Goal: Answer question/provide support

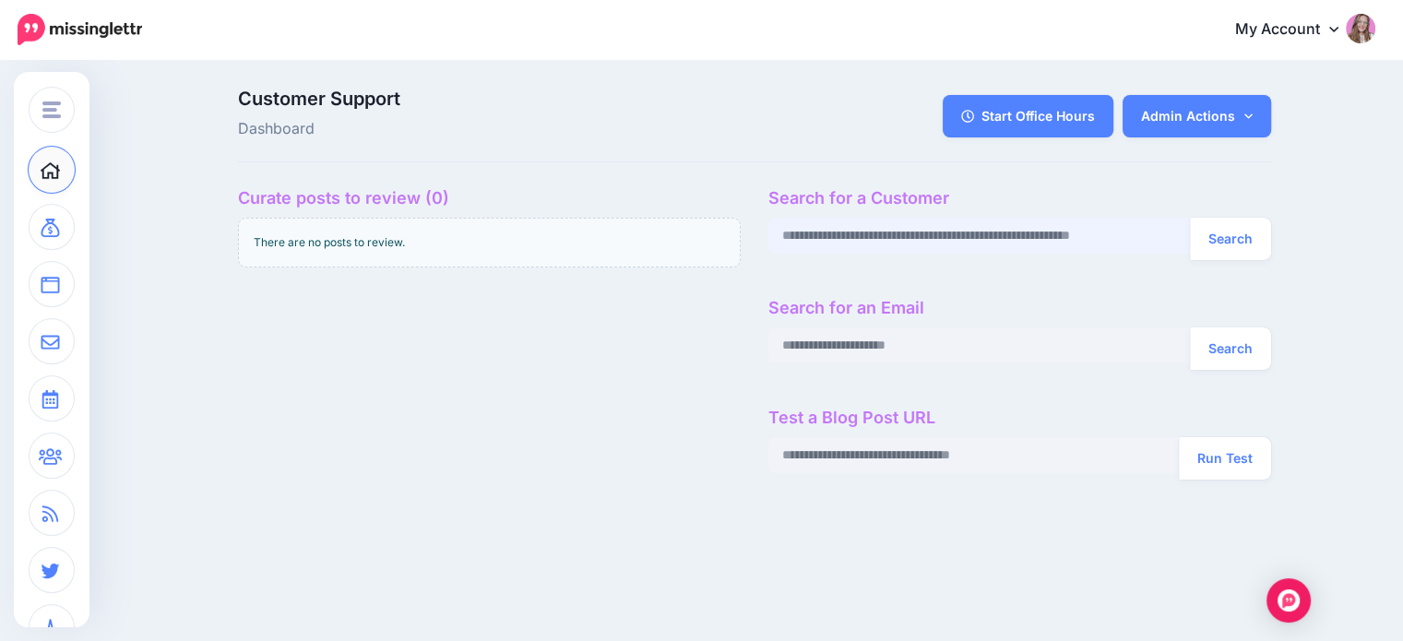
click at [876, 224] on input "text" at bounding box center [979, 236] width 422 height 36
paste input "**********"
type input "**********"
click at [1223, 229] on button "Search" at bounding box center [1230, 239] width 81 height 42
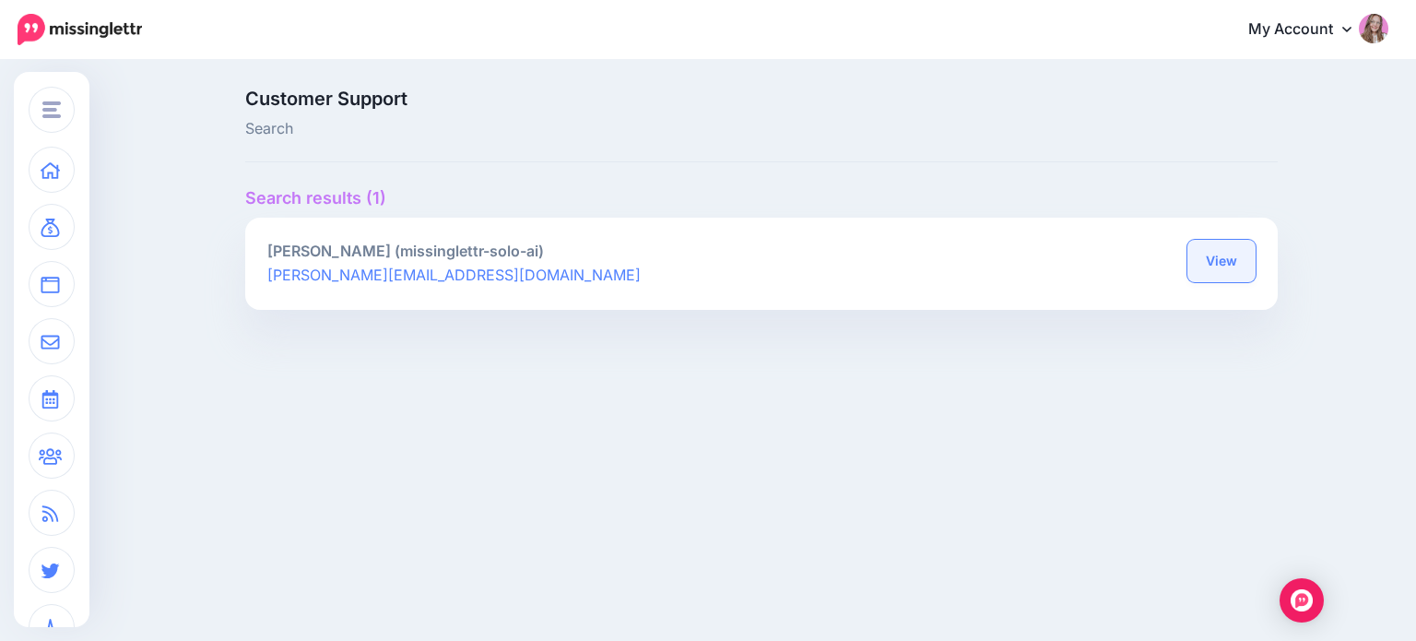
click at [1221, 261] on link "View" at bounding box center [1222, 261] width 68 height 42
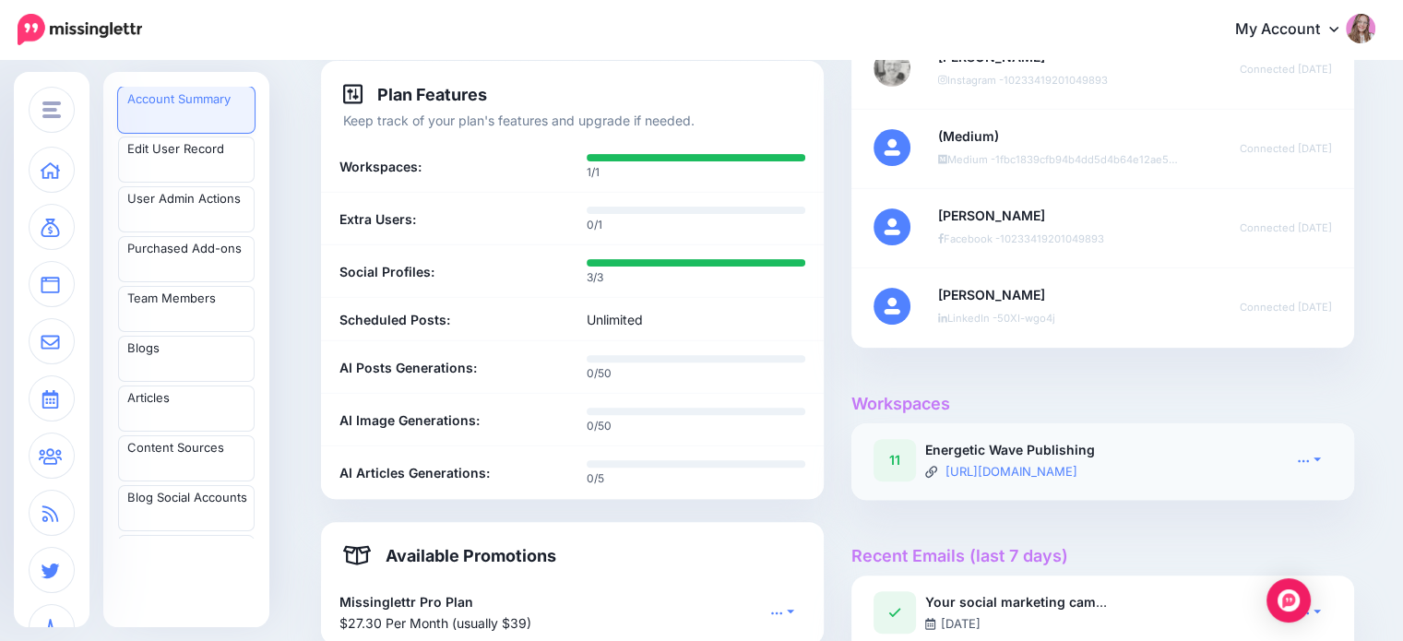
scroll to position [646, 0]
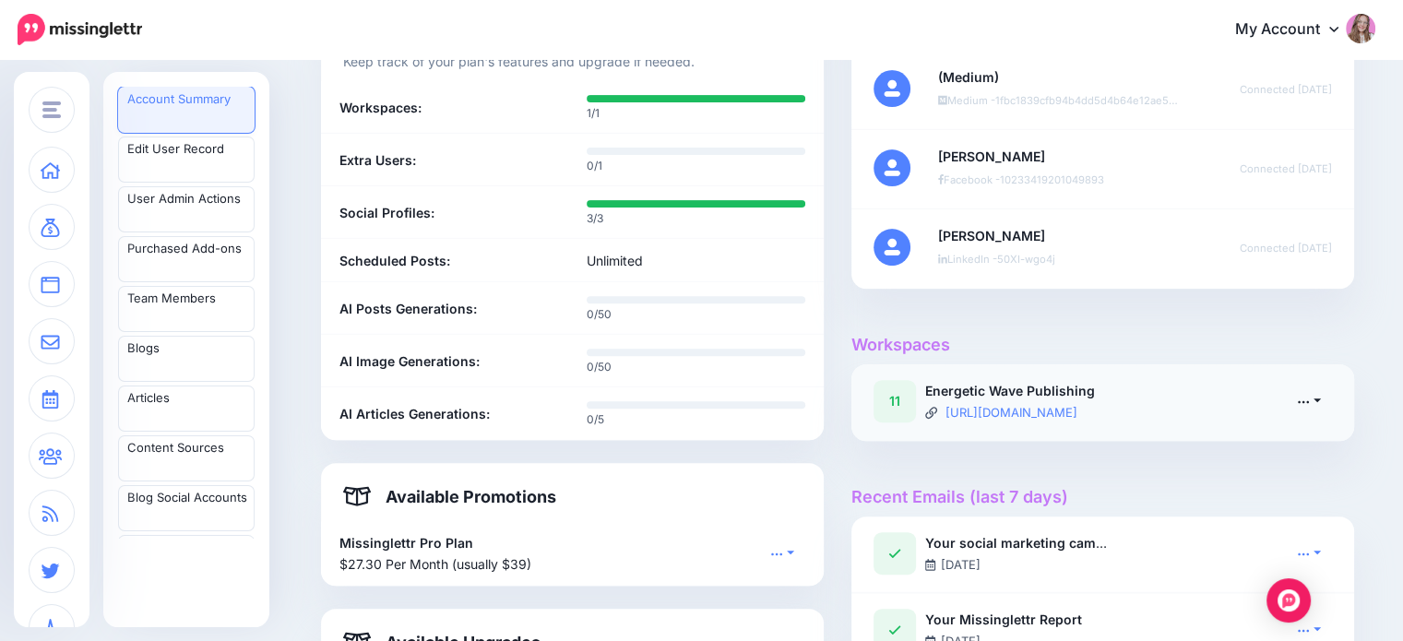
click at [1317, 390] on link at bounding box center [1309, 400] width 46 height 27
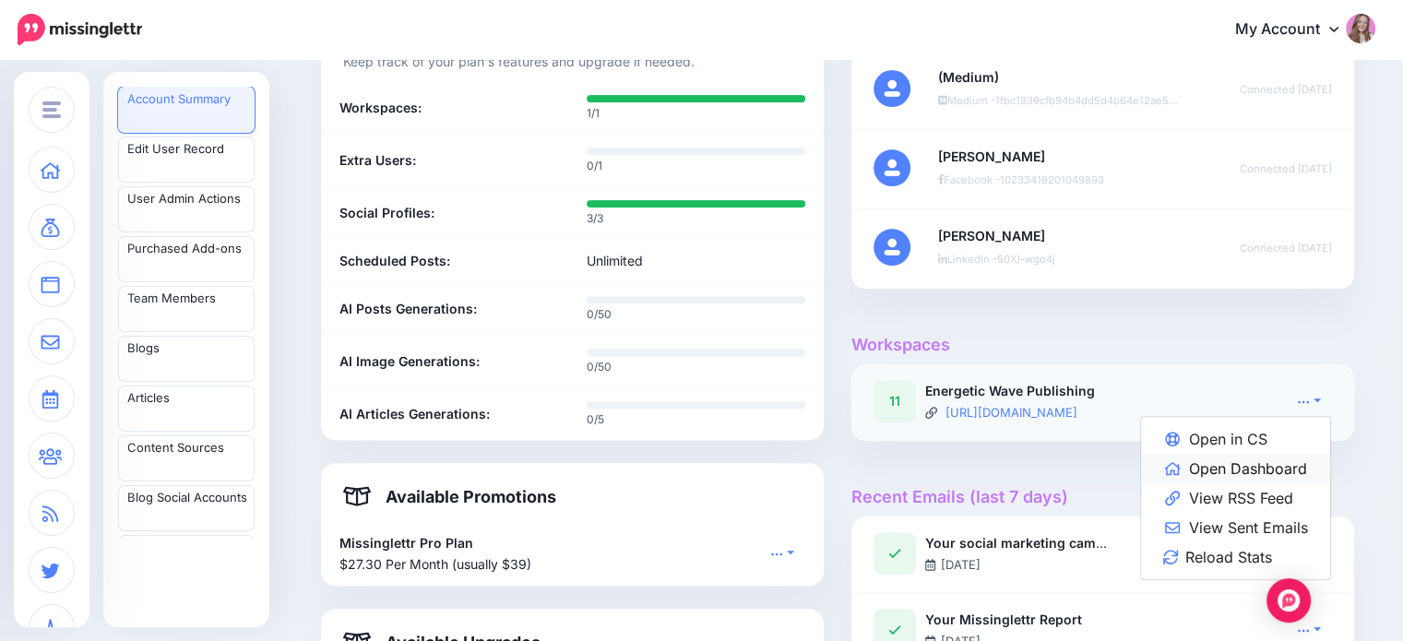
click at [1281, 456] on link "Open Dashboard" at bounding box center [1235, 469] width 189 height 30
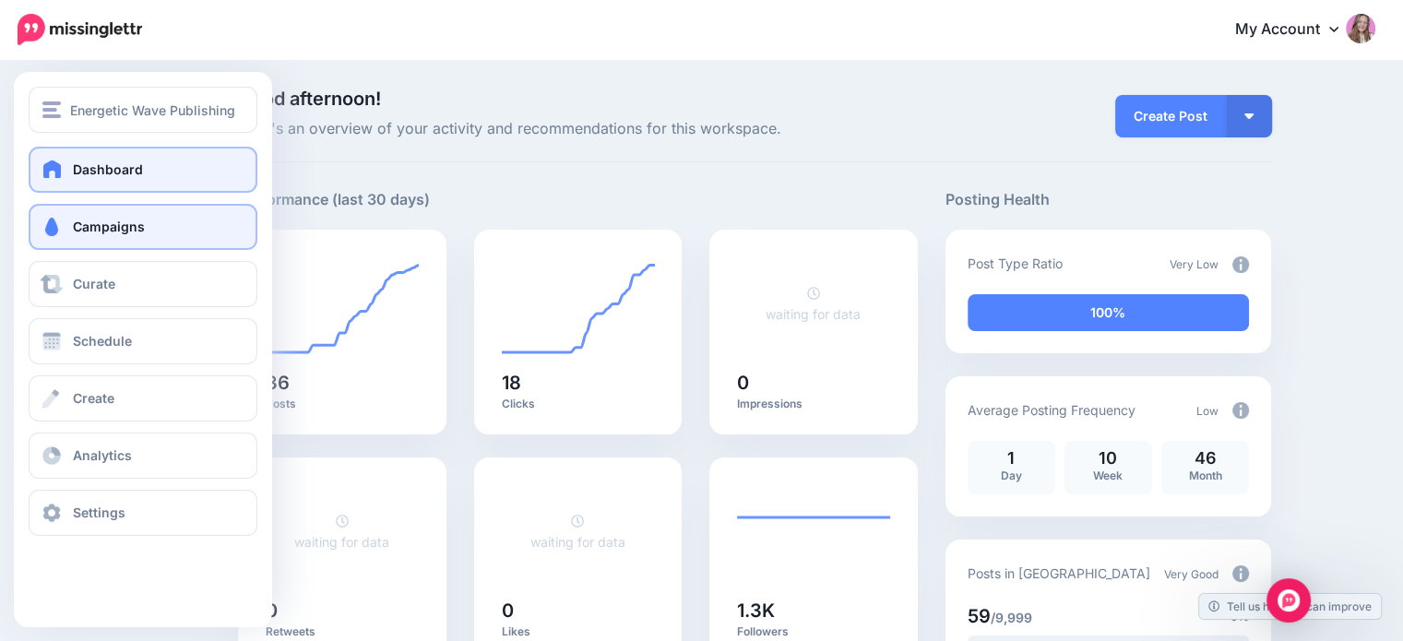
click at [70, 219] on link "Campaigns" at bounding box center [143, 227] width 229 height 46
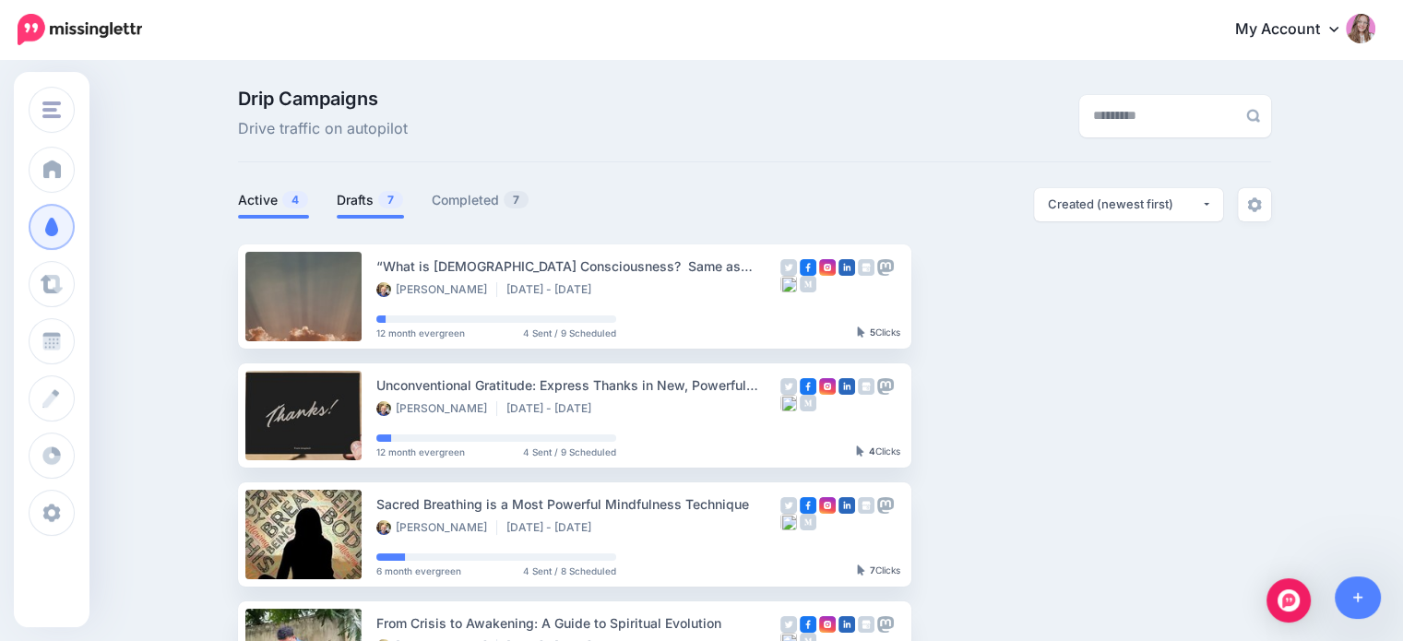
click at [375, 206] on link "Drafts 7" at bounding box center [370, 200] width 67 height 22
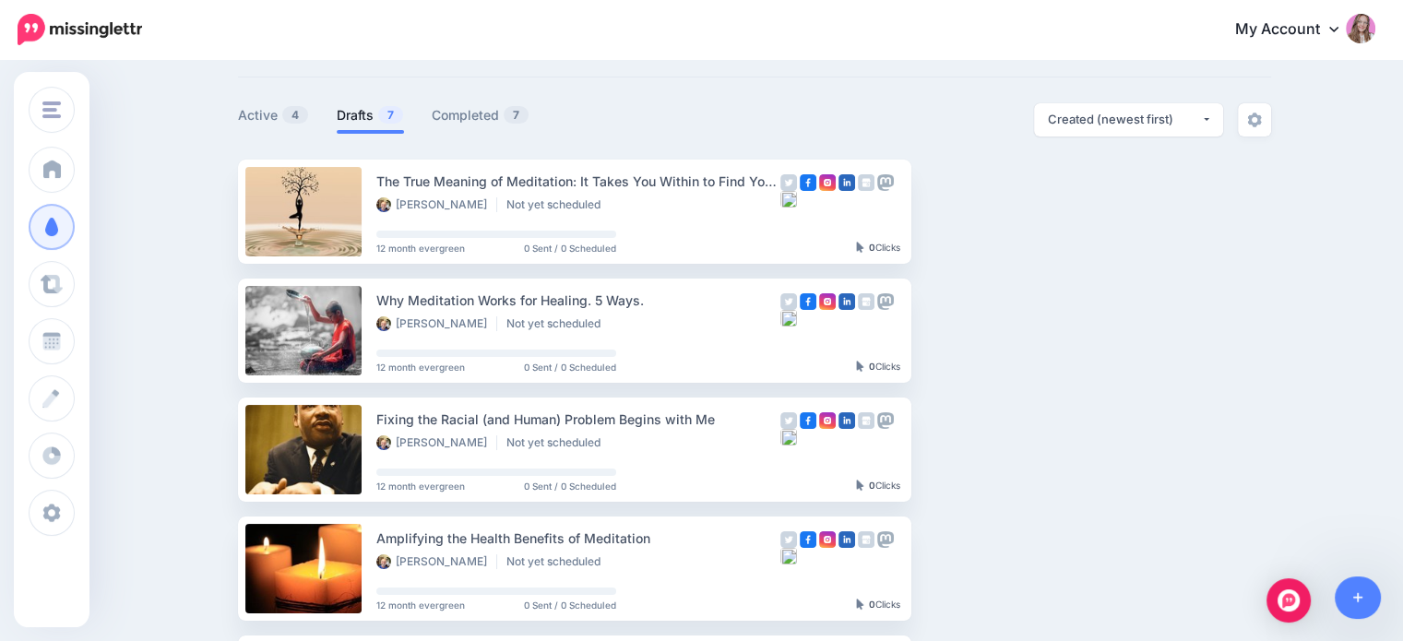
scroll to position [184, 0]
